Goal: Task Accomplishment & Management: Use online tool/utility

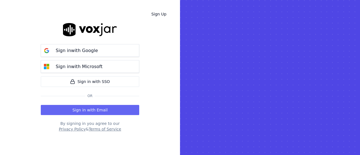
click at [98, 48] on button "Sign in with Google" at bounding box center [90, 50] width 98 height 13
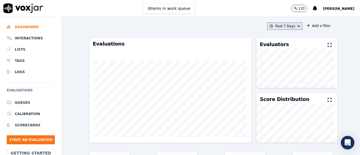
click at [288, 24] on button "Past 7 Days" at bounding box center [284, 25] width 35 height 7
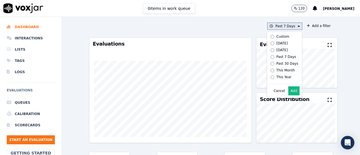
click at [283, 42] on label "[DATE]" at bounding box center [283, 43] width 30 height 7
click at [292, 95] on button "Add" at bounding box center [293, 90] width 11 height 9
